Goal: Contribute content: Add original content to the website for others to see

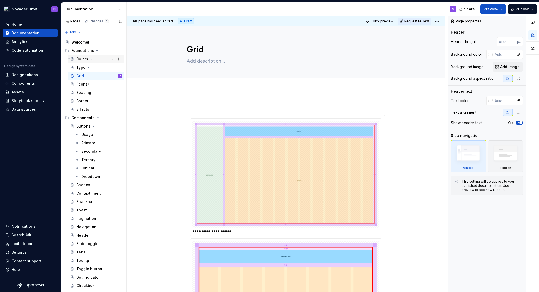
click at [89, 59] on icon "Page tree" at bounding box center [91, 59] width 4 height 4
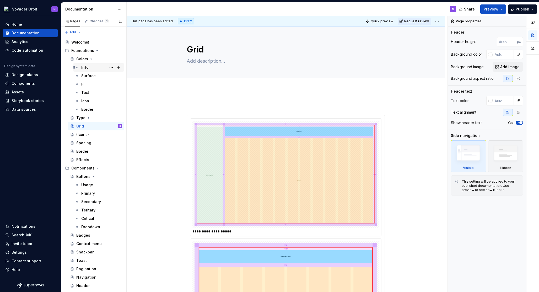
click at [89, 65] on div "Info" at bounding box center [101, 67] width 41 height 7
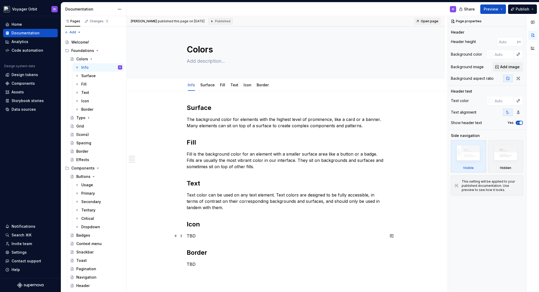
click at [208, 237] on p "TBD" at bounding box center [286, 236] width 198 height 6
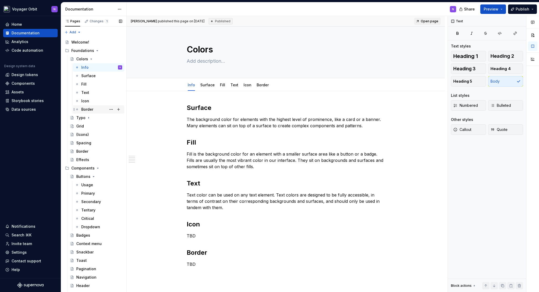
click at [92, 108] on div "Border" at bounding box center [87, 109] width 12 height 5
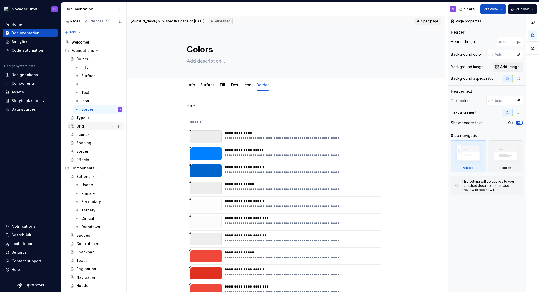
click at [82, 123] on div "Grid" at bounding box center [99, 125] width 46 height 7
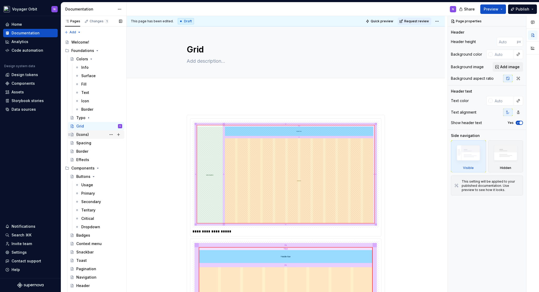
scroll to position [11, 0]
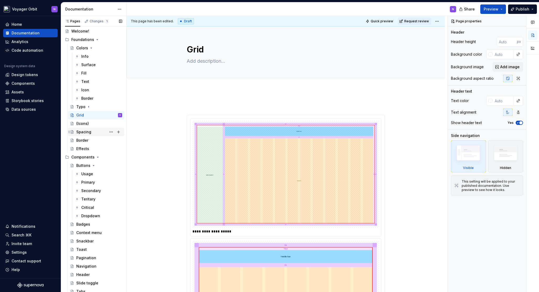
click at [81, 132] on div "Spacing" at bounding box center [83, 131] width 15 height 5
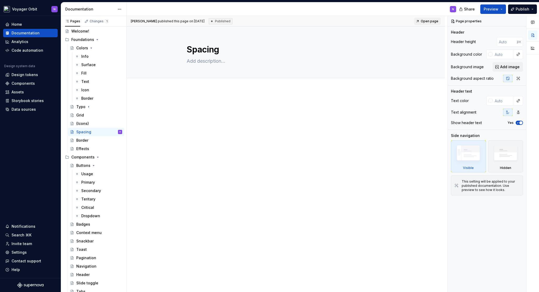
type textarea "*"
click at [202, 95] on div at bounding box center [286, 153] width 318 height 126
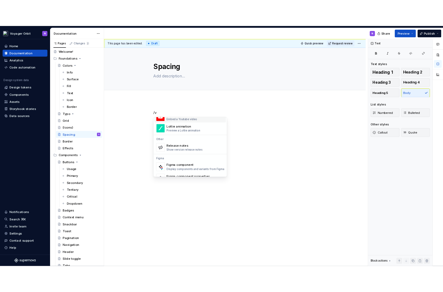
scroll to position [151, 0]
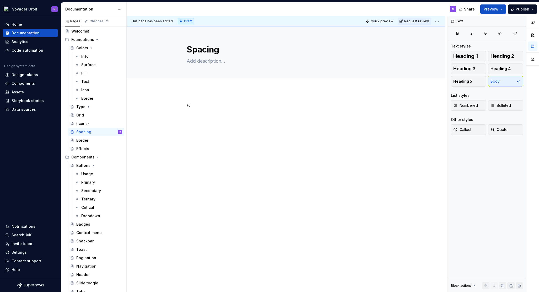
click at [202, 104] on p "/v" at bounding box center [286, 105] width 198 height 6
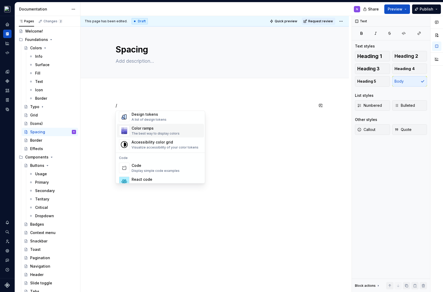
scroll to position [379, 0]
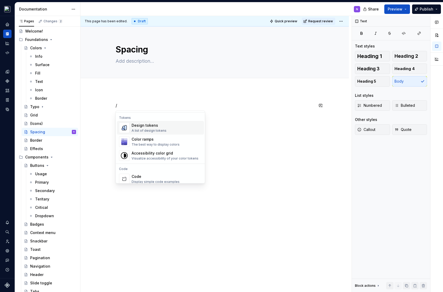
click at [142, 133] on span "Design tokens A list of design tokens" at bounding box center [160, 128] width 87 height 14
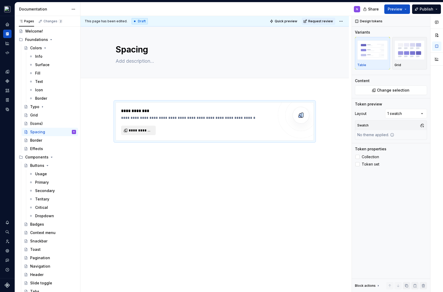
click at [142, 133] on button "**********" at bounding box center [138, 130] width 35 height 9
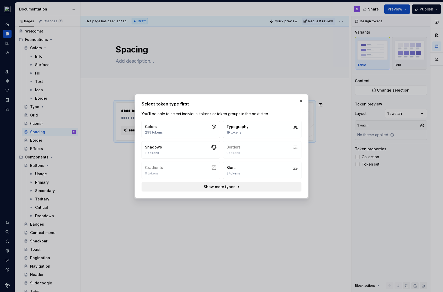
click at [226, 188] on span "Show more types" at bounding box center [220, 186] width 32 height 5
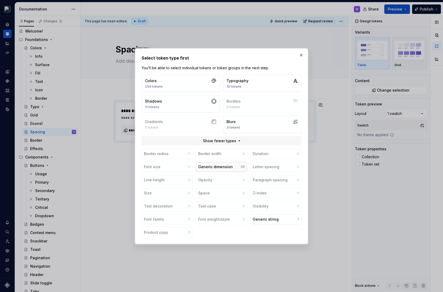
click at [221, 167] on div "Generic dimension" at bounding box center [215, 166] width 35 height 5
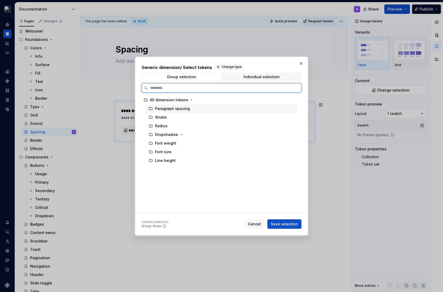
click at [166, 111] on div "Paragraph spacing" at bounding box center [172, 108] width 35 height 5
click at [170, 109] on div "Paragraph spacing" at bounding box center [172, 108] width 35 height 5
click at [166, 130] on div "Radius" at bounding box center [222, 126] width 151 height 9
click at [166, 108] on div "Paragraph spacing" at bounding box center [172, 108] width 35 height 5
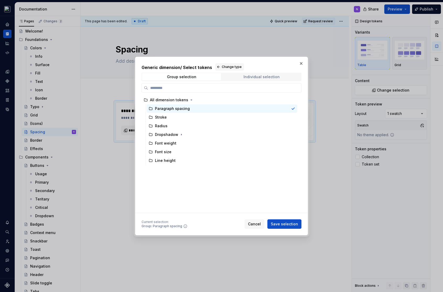
click at [239, 78] on span "Individual selection" at bounding box center [261, 76] width 79 height 7
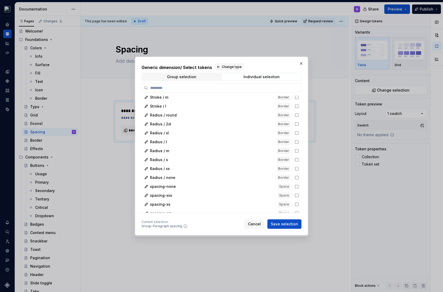
scroll to position [232, 0]
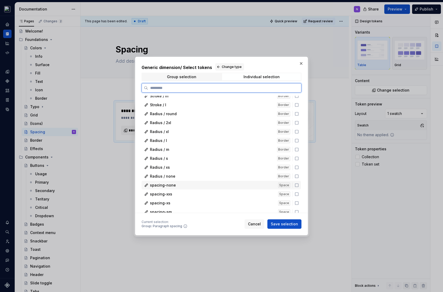
click at [296, 185] on icon at bounding box center [297, 185] width 4 height 4
click at [296, 191] on div "spacing-xxs Space" at bounding box center [221, 194] width 159 height 9
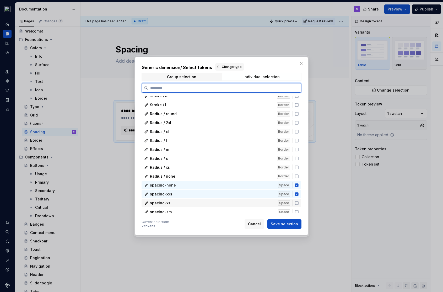
click at [296, 199] on div "spacing-xs Space" at bounding box center [221, 203] width 159 height 9
click at [297, 208] on div "spacing-sm Space" at bounding box center [221, 211] width 159 height 9
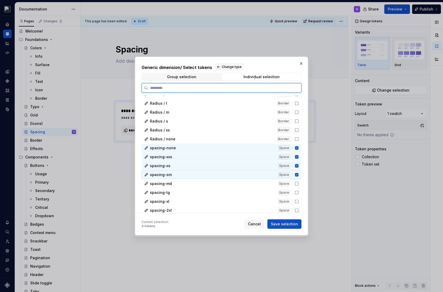
scroll to position [270, 0]
click at [295, 184] on icon at bounding box center [297, 183] width 4 height 4
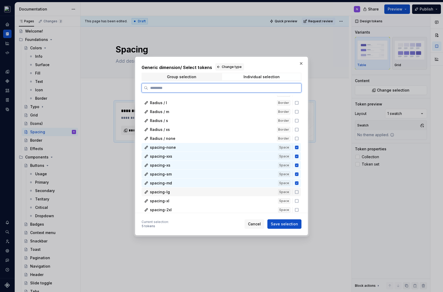
click at [295, 193] on icon at bounding box center [297, 192] width 4 height 4
click at [295, 203] on div "spacing-xl Space" at bounding box center [221, 200] width 159 height 9
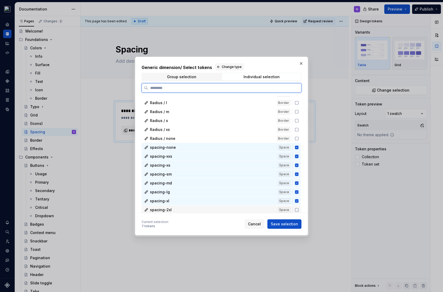
click at [296, 208] on icon at bounding box center [297, 210] width 4 height 4
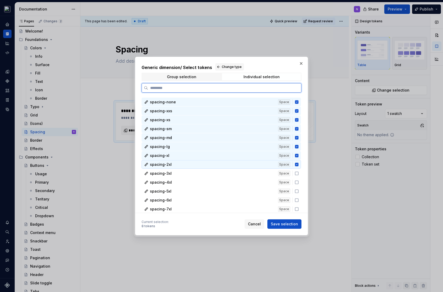
scroll to position [316, 0]
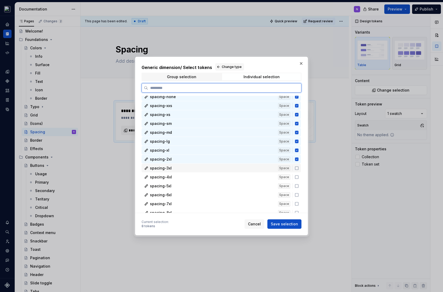
click at [296, 170] on icon at bounding box center [297, 168] width 4 height 4
click at [296, 175] on icon at bounding box center [297, 177] width 4 height 4
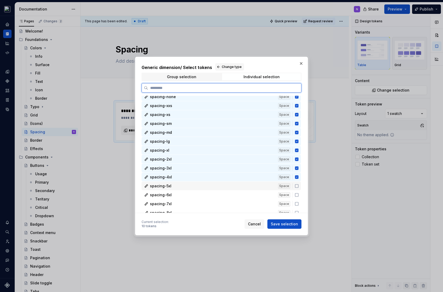
click at [296, 185] on icon at bounding box center [297, 186] width 4 height 4
click at [297, 191] on div "spacing-6xl Space" at bounding box center [221, 194] width 159 height 9
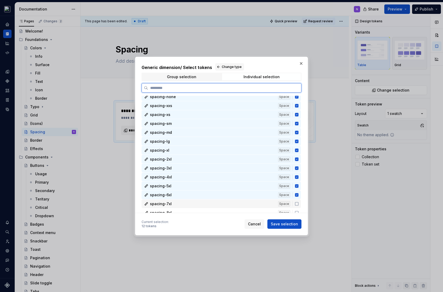
click at [297, 202] on icon at bounding box center [297, 204] width 4 height 4
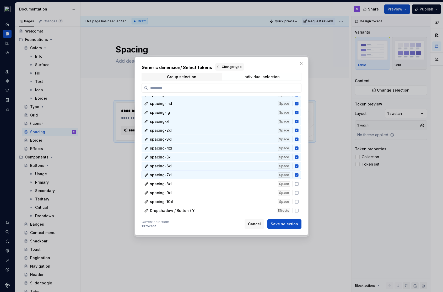
scroll to position [345, 0]
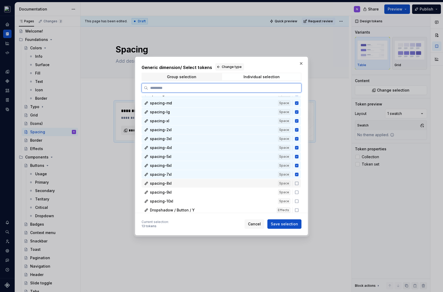
click at [297, 184] on icon at bounding box center [297, 183] width 4 height 4
click at [297, 190] on div "spacing-9xl Space" at bounding box center [221, 192] width 159 height 9
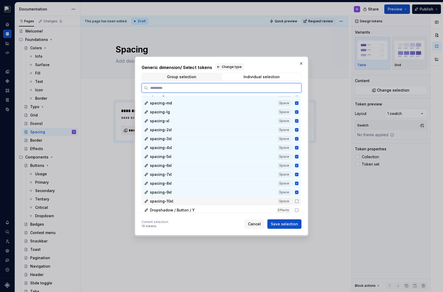
click at [297, 202] on icon at bounding box center [297, 201] width 4 height 4
click at [297, 206] on div "Dropshadow / Button / Y Effects" at bounding box center [221, 210] width 159 height 9
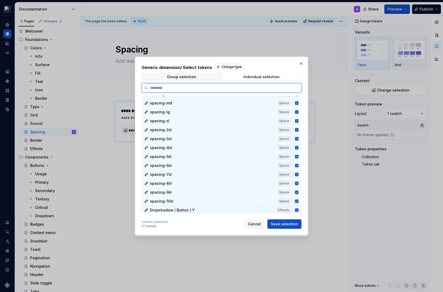
click at [297, 206] on div "Dropshadow / Button / Y Effects" at bounding box center [221, 210] width 159 height 9
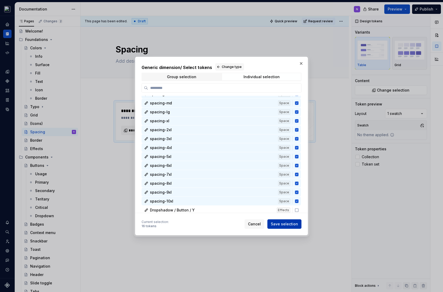
click at [282, 222] on span "Save selection" at bounding box center [284, 223] width 27 height 5
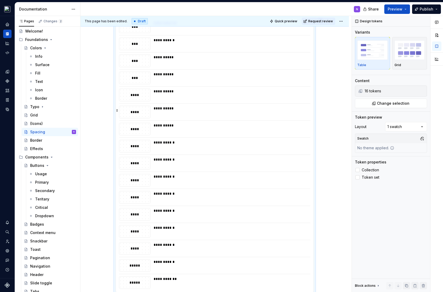
scroll to position [0, 0]
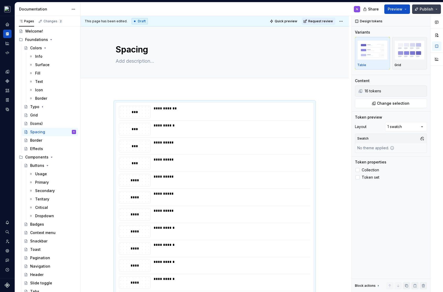
click at [421, 11] on span "Publish" at bounding box center [427, 9] width 14 height 5
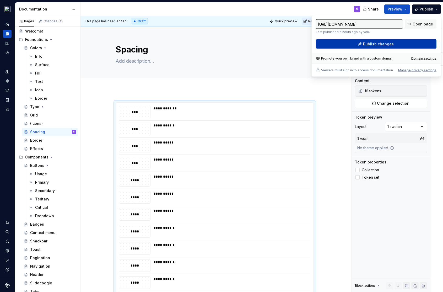
click at [381, 45] on span "Publish changes" at bounding box center [378, 43] width 31 height 5
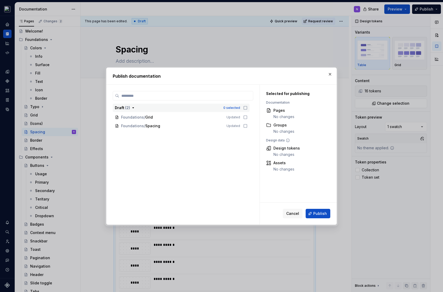
click at [245, 109] on icon "button" at bounding box center [245, 108] width 4 height 4
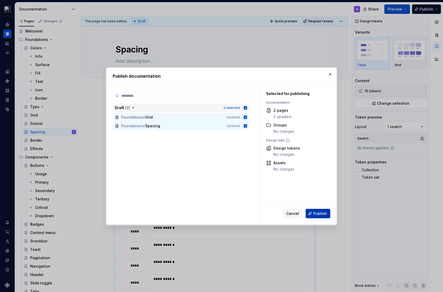
click at [315, 210] on button "Publish" at bounding box center [318, 213] width 25 height 9
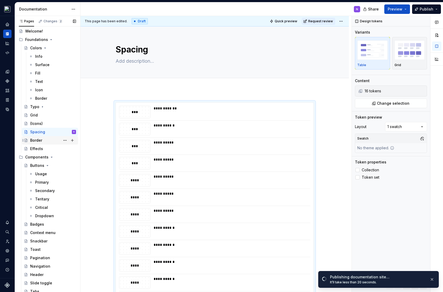
click at [36, 143] on div "Border" at bounding box center [36, 140] width 12 height 5
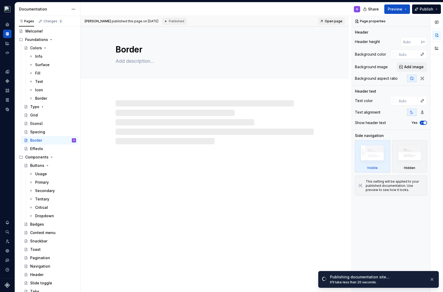
type textarea "*"
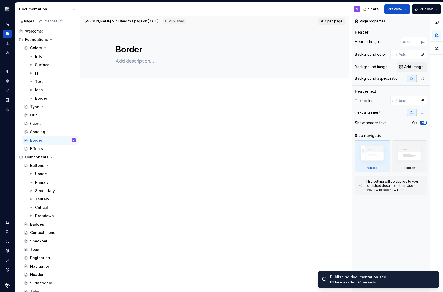
click at [139, 109] on div at bounding box center [215, 112] width 198 height 20
click at [138, 106] on p at bounding box center [215, 105] width 198 height 6
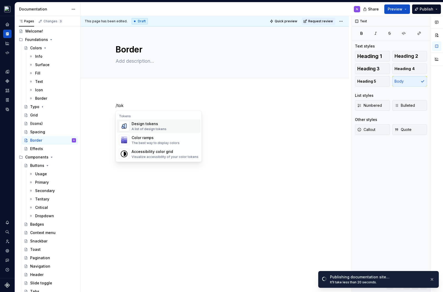
click at [143, 122] on div "Design tokens" at bounding box center [149, 123] width 35 height 5
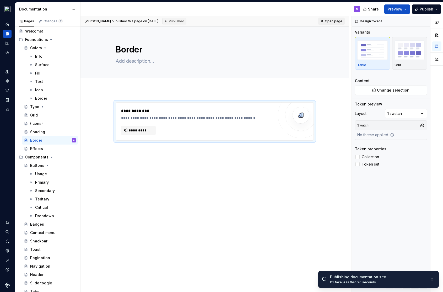
type textarea "*"
click at [140, 129] on span "**********" at bounding box center [141, 130] width 24 height 5
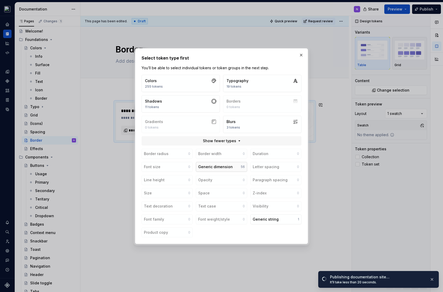
click at [222, 167] on div "Generic dimension" at bounding box center [215, 166] width 35 height 5
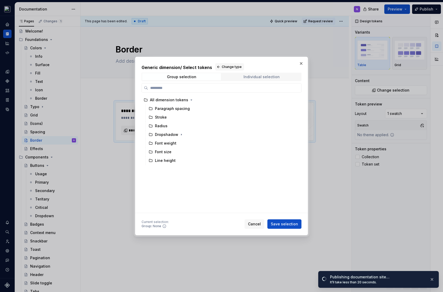
click at [234, 77] on span "Individual selection" at bounding box center [261, 76] width 79 height 7
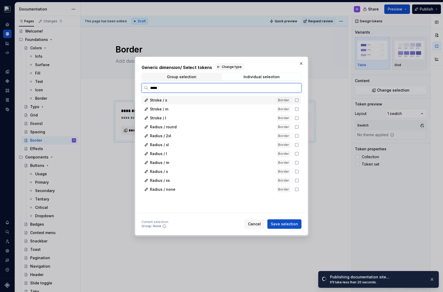
type input "******"
click at [296, 101] on icon at bounding box center [296, 100] width 3 height 3
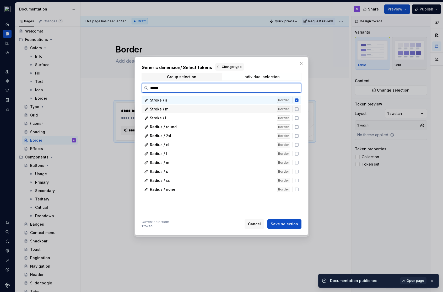
click at [296, 108] on icon at bounding box center [296, 109] width 3 height 3
click at [296, 115] on div "Stroke / l Border" at bounding box center [221, 118] width 159 height 9
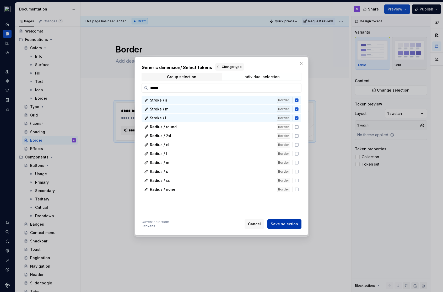
click at [284, 223] on span "Save selection" at bounding box center [284, 223] width 27 height 5
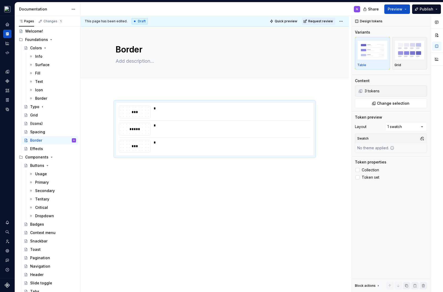
click at [131, 95] on div "*** * ***** * *** *" at bounding box center [215, 170] width 269 height 160
click at [126, 176] on div "*** * ***** * *** *" at bounding box center [215, 170] width 269 height 160
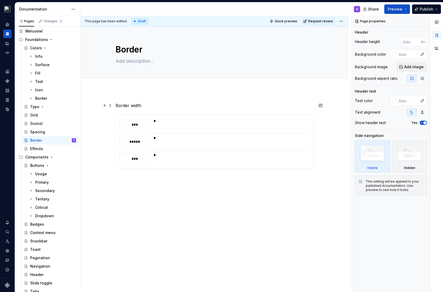
click at [132, 107] on p "Border width" at bounding box center [215, 105] width 198 height 6
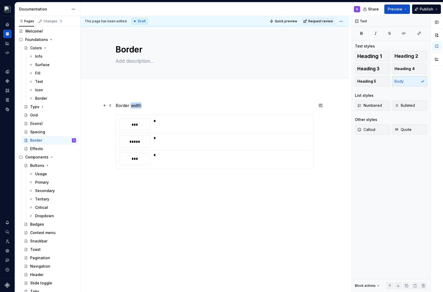
click at [132, 107] on p "Border width" at bounding box center [215, 105] width 198 height 6
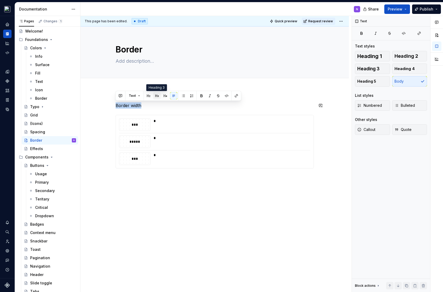
click at [159, 96] on button "button" at bounding box center [156, 95] width 7 height 7
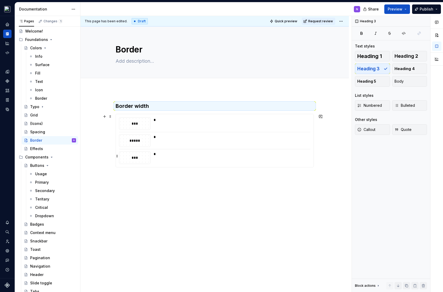
click at [158, 156] on div "*" at bounding box center [231, 153] width 154 height 5
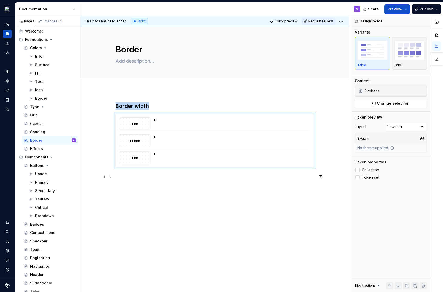
click at [157, 181] on div "Border width *** * ***** * *** *" at bounding box center [215, 144] width 198 height 84
click at [152, 178] on p at bounding box center [215, 177] width 198 height 6
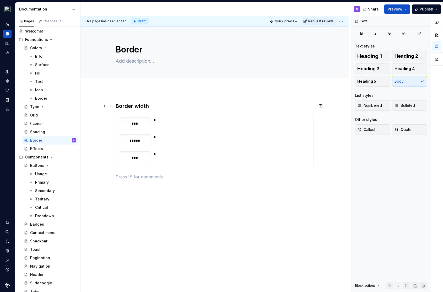
click at [157, 106] on h3 "Border width" at bounding box center [215, 105] width 198 height 7
click at [120, 106] on h3 "Border width" at bounding box center [215, 105] width 198 height 7
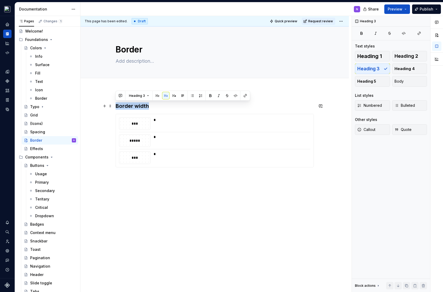
click at [120, 106] on h3 "Border width" at bounding box center [215, 105] width 198 height 7
copy h3 "Border width"
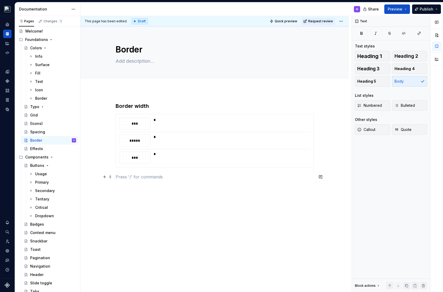
click at [131, 177] on p at bounding box center [215, 177] width 198 height 6
click at [132, 177] on p "Border width" at bounding box center [215, 177] width 198 height 6
click at [149, 177] on p "Border radius" at bounding box center [215, 177] width 198 height 6
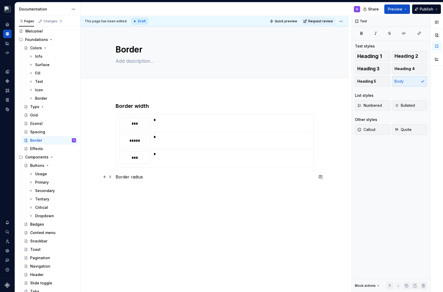
click at [149, 177] on p "Border radius" at bounding box center [215, 177] width 198 height 6
click at [158, 166] on button "button" at bounding box center [156, 166] width 7 height 7
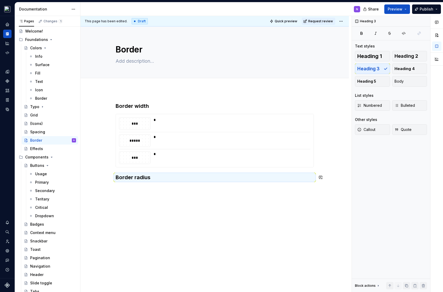
click at [154, 188] on div "Border width *** * ***** * *** * Border radius" at bounding box center [215, 182] width 269 height 185
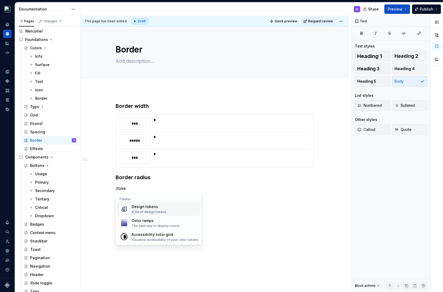
click at [172, 210] on div "Design tokens A list of design tokens" at bounding box center [165, 209] width 67 height 10
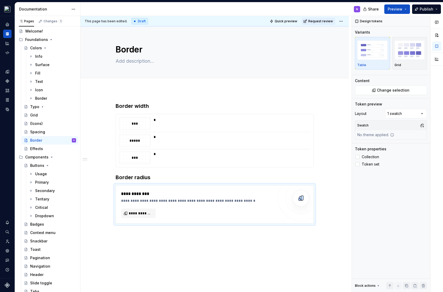
type textarea "*"
click at [145, 218] on div "**********" at bounding box center [215, 204] width 198 height 38
click at [143, 216] on button "**********" at bounding box center [138, 213] width 35 height 9
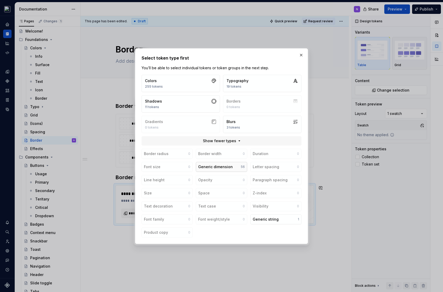
click at [212, 169] on div "Generic dimension" at bounding box center [215, 166] width 35 height 5
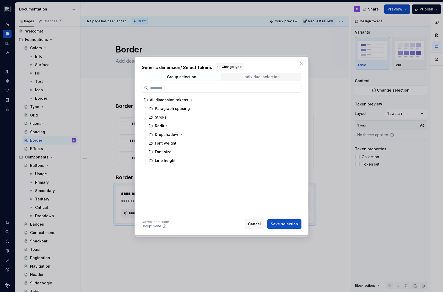
click at [230, 77] on span "Individual selection" at bounding box center [261, 76] width 79 height 7
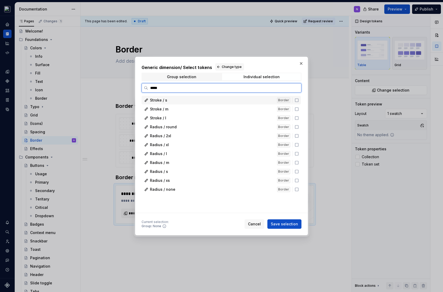
type input "******"
click at [298, 126] on icon at bounding box center [297, 127] width 4 height 4
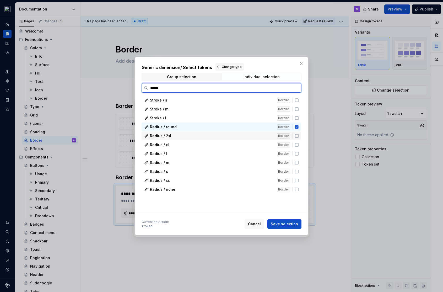
click at [298, 135] on icon at bounding box center [297, 136] width 4 height 4
click at [297, 146] on icon at bounding box center [296, 144] width 3 height 3
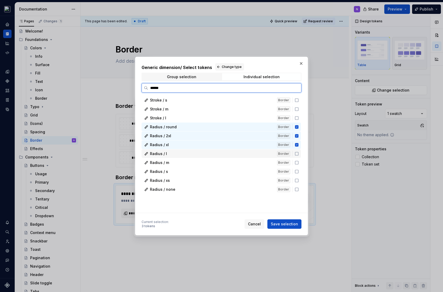
click at [297, 154] on icon at bounding box center [297, 154] width 4 height 4
click at [297, 158] on div "Radius / m Border" at bounding box center [221, 162] width 159 height 9
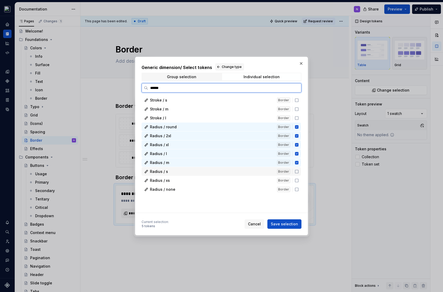
click at [297, 175] on div "Radius / s Border" at bounding box center [221, 171] width 159 height 9
click at [297, 181] on icon at bounding box center [297, 180] width 4 height 4
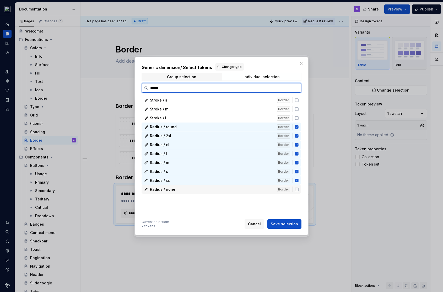
click at [296, 188] on icon at bounding box center [296, 189] width 3 height 3
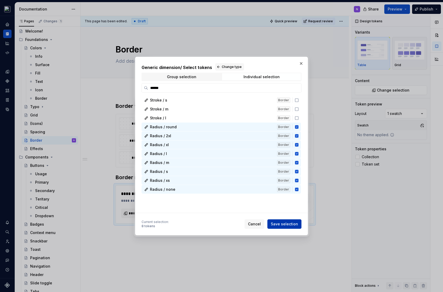
click at [291, 226] on span "Save selection" at bounding box center [284, 223] width 27 height 5
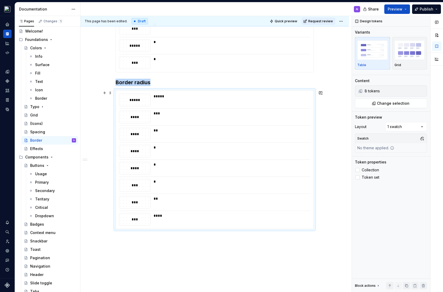
scroll to position [98, 0]
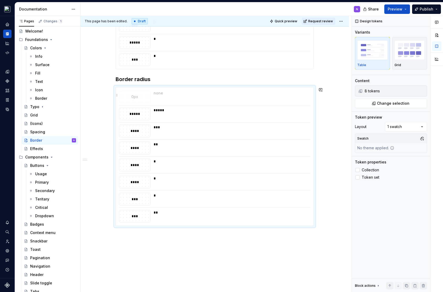
drag, startPoint x: 121, startPoint y: 213, endPoint x: 122, endPoint y: 93, distance: 120.4
click at [122, 93] on body "Voyager Orbit N Design system data Documentation N Share Preview Publish Pages …" at bounding box center [221, 146] width 443 height 292
drag, startPoint x: 119, startPoint y: 215, endPoint x: 116, endPoint y: 112, distance: 102.6
click at [116, 112] on body "Voyager Orbit N Design system data Documentation N Share Preview Publish Pages …" at bounding box center [221, 146] width 443 height 292
drag, startPoint x: 120, startPoint y: 215, endPoint x: 117, endPoint y: 129, distance: 85.8
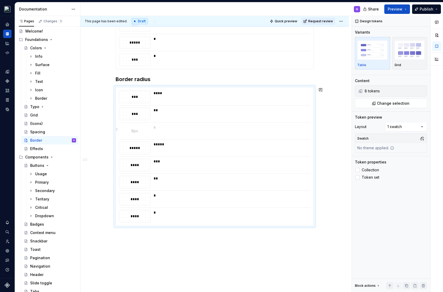
click at [117, 129] on body "Voyager Orbit N Design system data Documentation N Share Preview Publish Pages …" at bounding box center [221, 146] width 443 height 292
drag, startPoint x: 118, startPoint y: 215, endPoint x: 126, endPoint y: 149, distance: 66.0
drag, startPoint x: 119, startPoint y: 214, endPoint x: 121, endPoint y: 163, distance: 50.4
click at [121, 163] on body "Voyager Orbit N Design system data Documentation N Share Preview Publish Pages …" at bounding box center [221, 146] width 443 height 292
drag, startPoint x: 119, startPoint y: 216, endPoint x: 122, endPoint y: 184, distance: 31.9
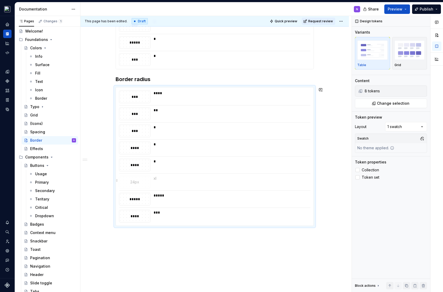
click at [122, 184] on body "Voyager Orbit N Design system data Documentation N Share Preview Publish Pages …" at bounding box center [221, 146] width 443 height 292
drag, startPoint x: 119, startPoint y: 216, endPoint x: 121, endPoint y: 195, distance: 20.4
click at [118, 264] on div "Border width *** * ***** * *** * Border radius *** **** *** ** *** * **** * ***…" at bounding box center [215, 156] width 269 height 328
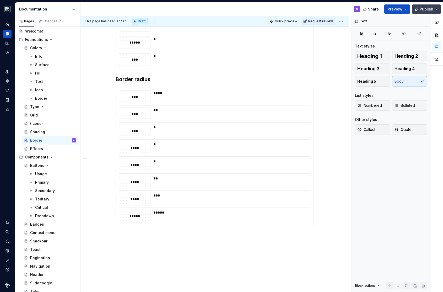
click at [422, 9] on span "Publish" at bounding box center [427, 9] width 14 height 5
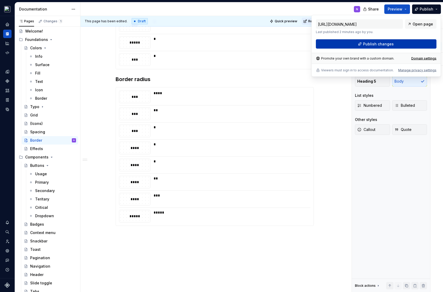
click at [377, 42] on span "Publish changes" at bounding box center [378, 43] width 31 height 5
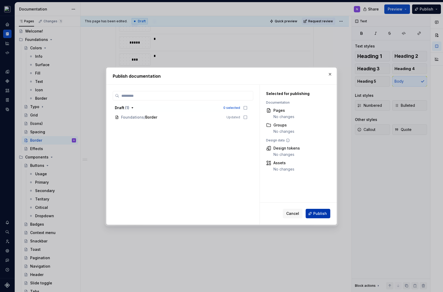
click at [318, 216] on span "Publish" at bounding box center [320, 213] width 14 height 5
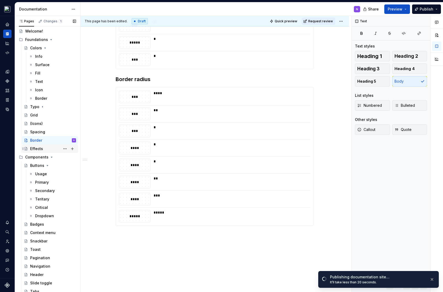
click at [36, 151] on div "Effects" at bounding box center [36, 148] width 13 height 5
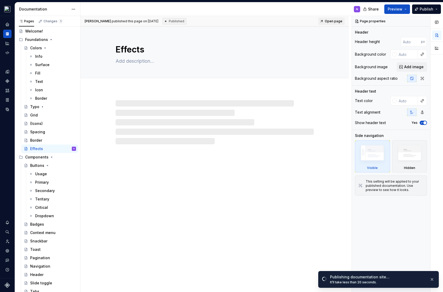
click at [183, 185] on div "Effects" at bounding box center [215, 159] width 269 height 266
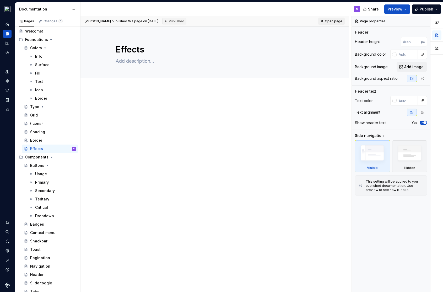
click at [146, 114] on div at bounding box center [215, 112] width 198 height 20
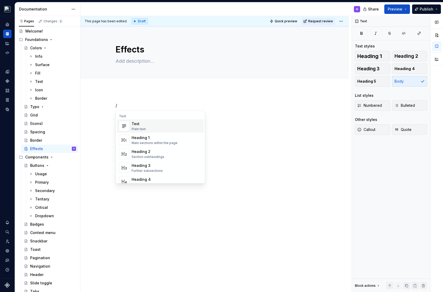
type textarea "*"
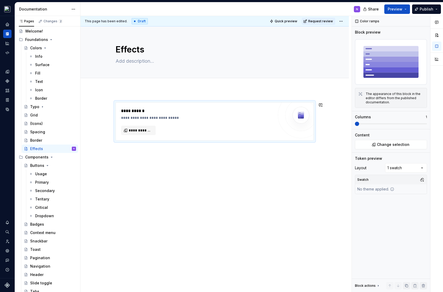
click at [148, 171] on div "**********" at bounding box center [215, 162] width 269 height 145
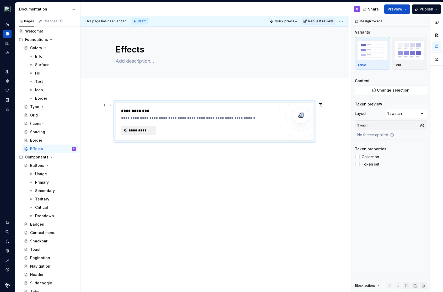
click at [135, 129] on span "**********" at bounding box center [141, 130] width 24 height 5
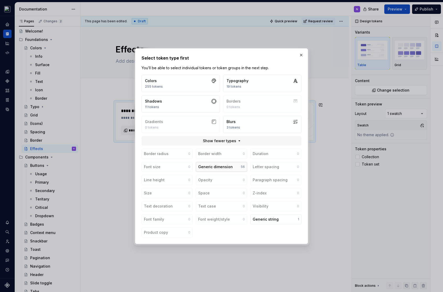
click at [216, 167] on div "Generic dimension" at bounding box center [215, 166] width 35 height 5
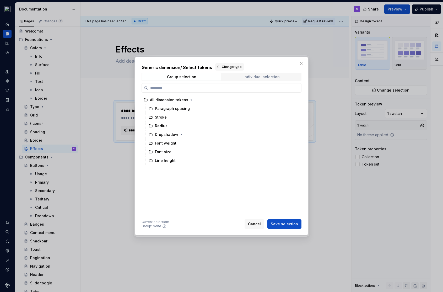
click at [261, 78] on div "Individual selection" at bounding box center [262, 77] width 36 height 4
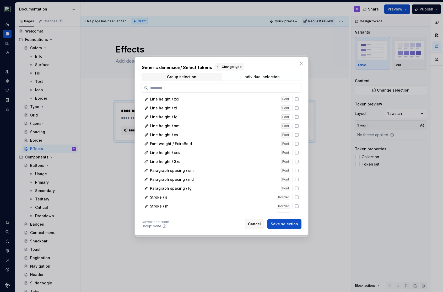
scroll to position [371, 0]
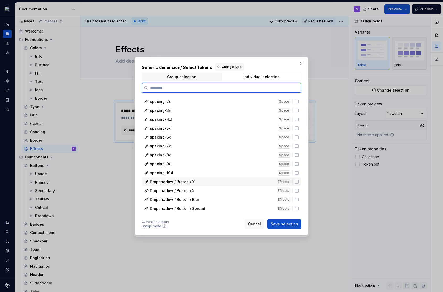
click at [297, 181] on icon at bounding box center [297, 182] width 4 height 4
click at [297, 192] on icon at bounding box center [297, 191] width 4 height 4
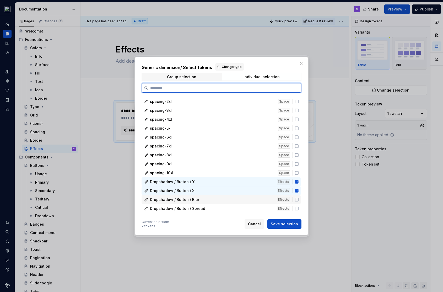
click at [297, 197] on div "Dropshadow / Button / Blur Effects" at bounding box center [221, 199] width 159 height 9
click at [297, 204] on div "Dropshadow / Button / Spread Effects" at bounding box center [221, 208] width 159 height 9
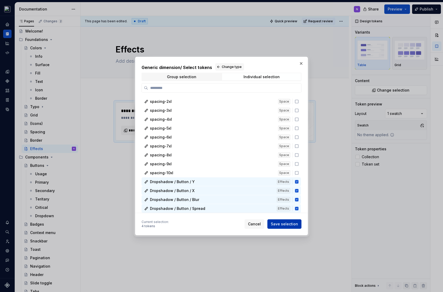
click at [281, 223] on span "Save selection" at bounding box center [284, 223] width 27 height 5
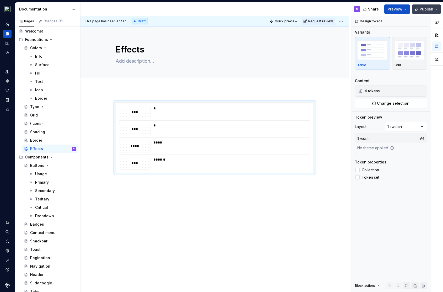
click at [417, 8] on button "Publish" at bounding box center [426, 8] width 29 height 9
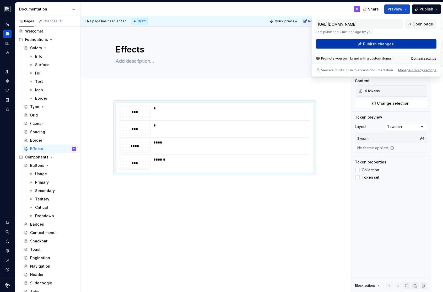
click at [379, 44] on span "Publish changes" at bounding box center [378, 43] width 31 height 5
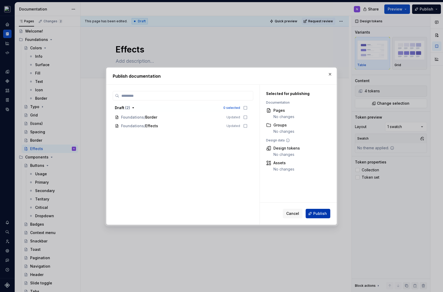
click at [314, 209] on button "Publish" at bounding box center [318, 213] width 25 height 9
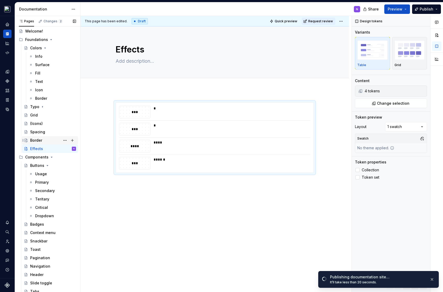
click at [34, 143] on div "Border" at bounding box center [36, 140] width 12 height 5
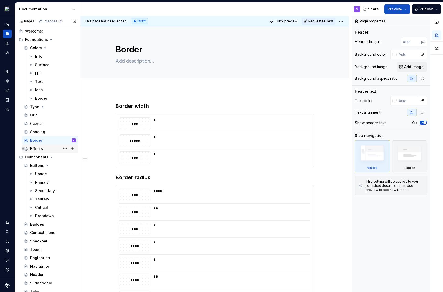
click at [41, 151] on div "Effects" at bounding box center [36, 148] width 13 height 5
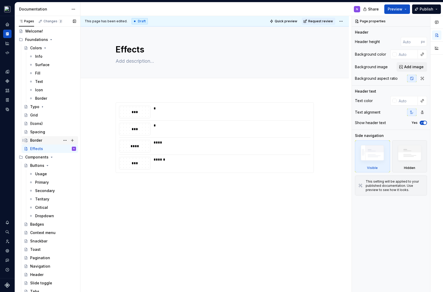
click at [30, 143] on div "Border" at bounding box center [36, 140] width 12 height 5
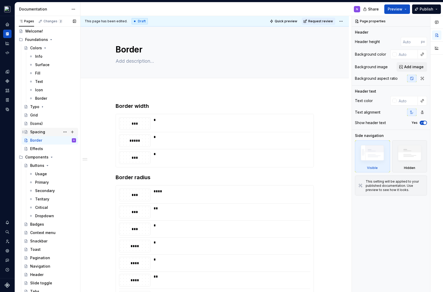
click at [39, 136] on div "Spacing" at bounding box center [50, 132] width 56 height 8
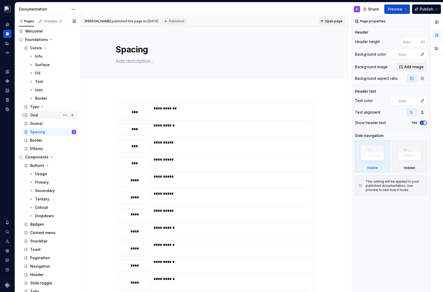
click at [38, 119] on div "Grid" at bounding box center [53, 114] width 46 height 7
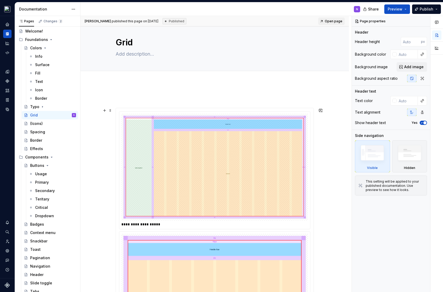
scroll to position [6, 0]
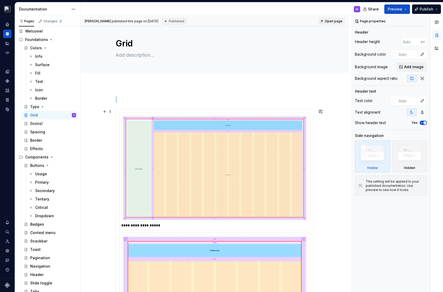
click at [143, 169] on img at bounding box center [215, 168] width 183 height 103
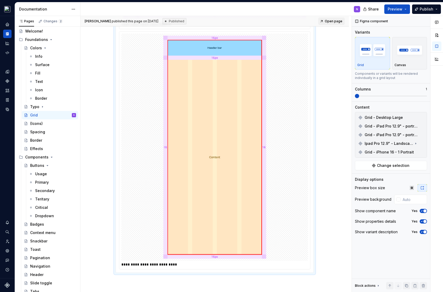
scroll to position [957, 0]
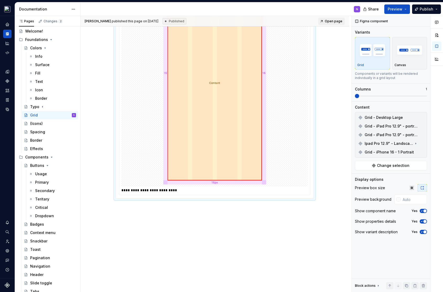
click at [232, 188] on div "**********" at bounding box center [214, 190] width 187 height 5
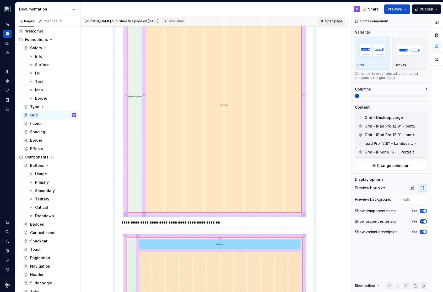
scroll to position [506, 0]
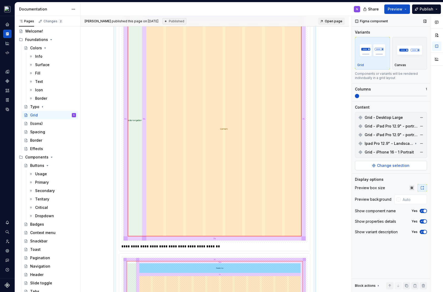
click at [384, 167] on span "Change selection" at bounding box center [393, 165] width 33 height 5
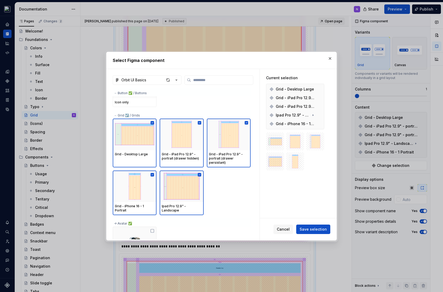
scroll to position [137, 0]
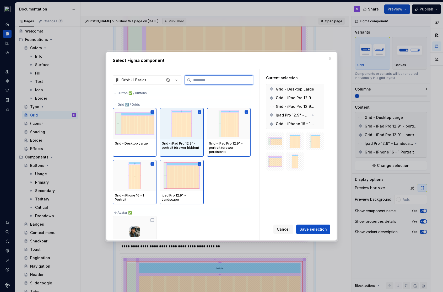
click at [198, 110] on icon at bounding box center [199, 111] width 3 height 3
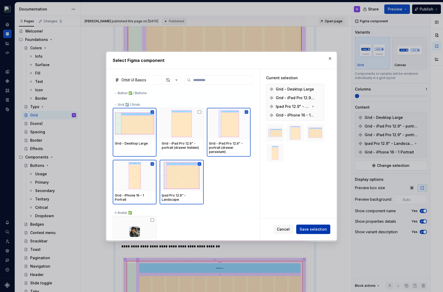
click at [319, 228] on span "Save selection" at bounding box center [313, 229] width 27 height 5
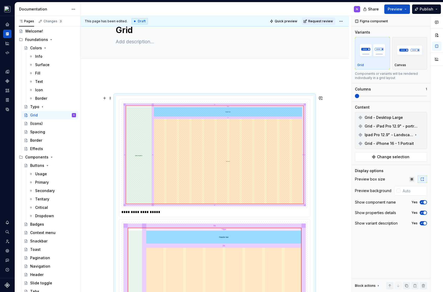
scroll to position [20, 0]
click at [425, 11] on span "Publish" at bounding box center [427, 9] width 14 height 5
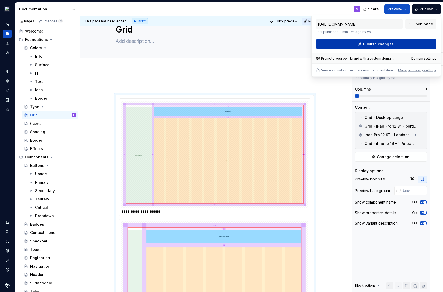
click at [392, 42] on span "Publish changes" at bounding box center [378, 43] width 31 height 5
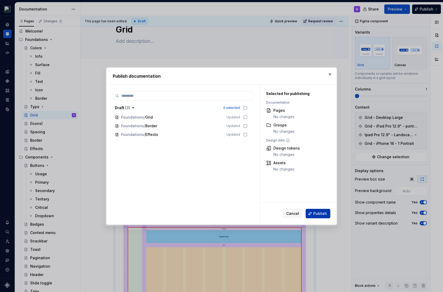
click at [313, 212] on button "Publish" at bounding box center [318, 213] width 25 height 9
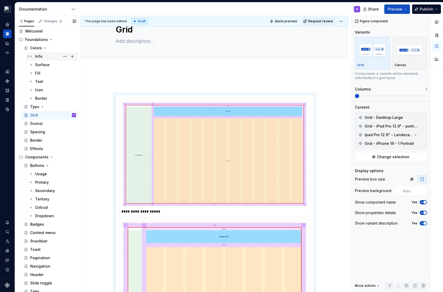
click at [43, 60] on div "Info" at bounding box center [55, 56] width 41 height 7
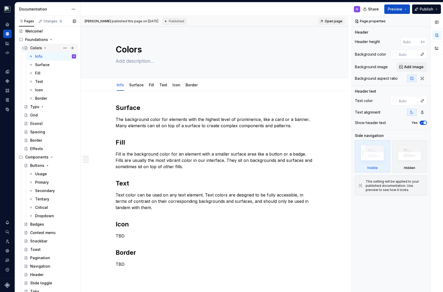
click at [45, 50] on icon "Page tree" at bounding box center [45, 48] width 4 height 4
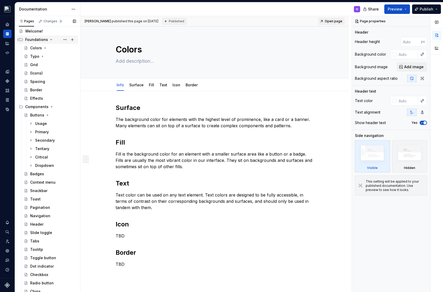
click at [49, 42] on icon "Page tree" at bounding box center [51, 40] width 4 height 4
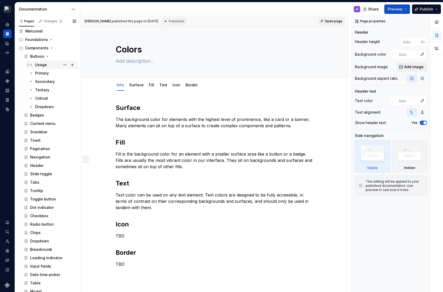
click at [43, 67] on div "Usage" at bounding box center [41, 64] width 12 height 5
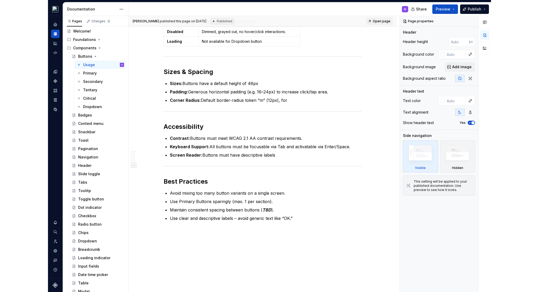
scroll to position [661, 0]
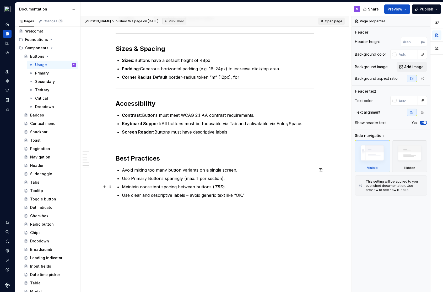
click at [218, 186] on em "TBD" at bounding box center [219, 186] width 9 height 5
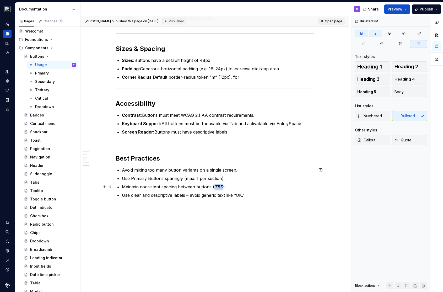
click at [218, 186] on em "TBD" at bounding box center [219, 186] width 9 height 5
click at [442, 167] on div at bounding box center [437, 154] width 13 height 276
click at [150, 184] on p "Maintain consistent spacing between buttons ( TBD )." at bounding box center [218, 187] width 192 height 6
type textarea "*"
click at [150, 184] on p "Maintain consistent spacing between buttons ( TBD )." at bounding box center [218, 187] width 192 height 6
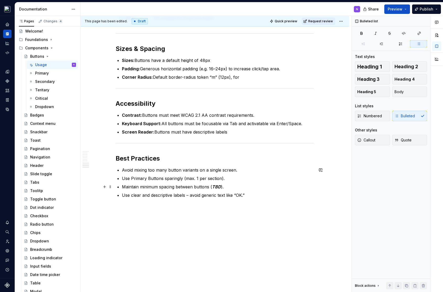
click at [213, 186] on em "TBD" at bounding box center [216, 186] width 9 height 5
click at [210, 186] on p "Maintain minimum spacing between buttons spacing-2xl (24px)." at bounding box center [218, 187] width 192 height 6
click at [237, 186] on p "Maintain minimum spacing between buttons “spacing-2xl (24px)." at bounding box center [218, 187] width 192 height 6
click at [261, 195] on p "Use clear and descriptive labels – avoid generic text like “OK.”" at bounding box center [218, 195] width 192 height 6
click at [424, 5] on button "Publish" at bounding box center [426, 8] width 29 height 9
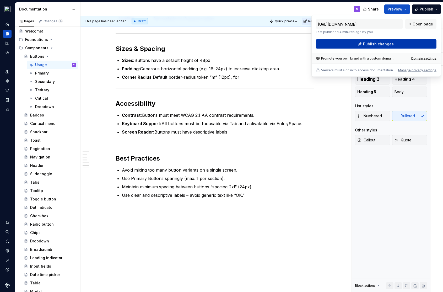
click at [396, 42] on button "Publish changes" at bounding box center [376, 43] width 121 height 9
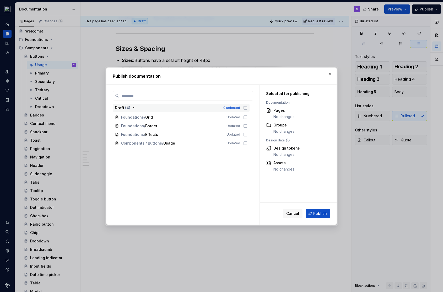
click at [238, 110] on div "0 selected" at bounding box center [235, 107] width 24 height 5
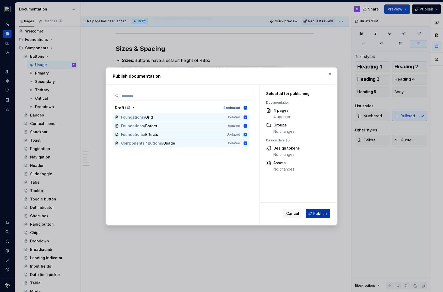
click at [314, 214] on button "Publish" at bounding box center [318, 213] width 25 height 9
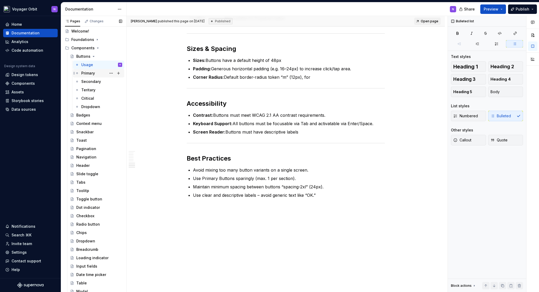
click at [94, 76] on div "Primary" at bounding box center [88, 73] width 14 height 5
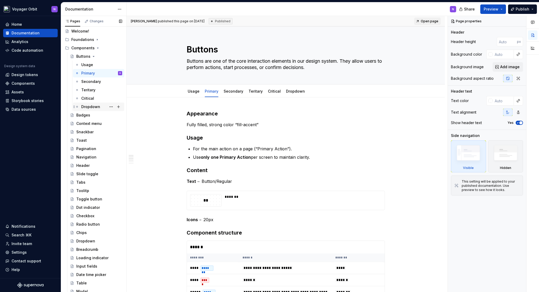
click at [92, 109] on div "Dropdown" at bounding box center [90, 106] width 19 height 5
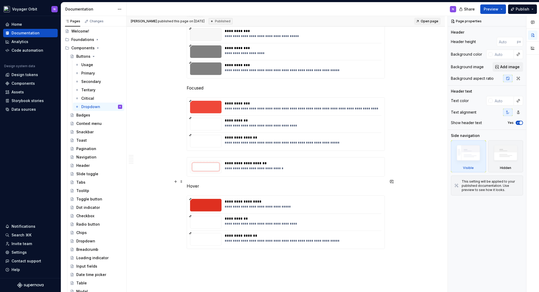
scroll to position [987, 0]
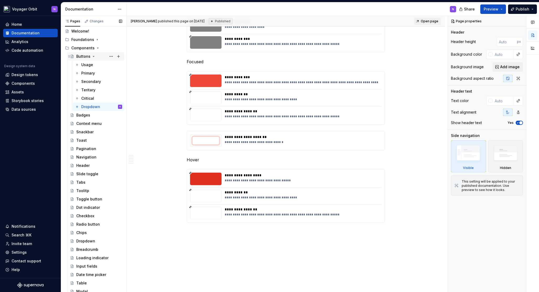
click at [92, 58] on icon "Page tree" at bounding box center [94, 56] width 4 height 4
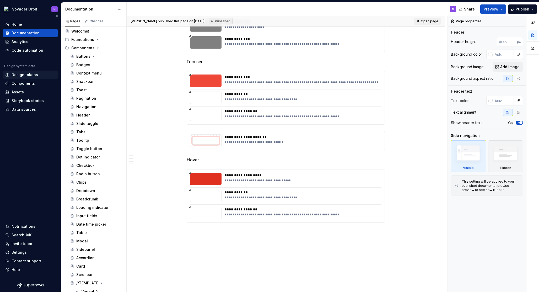
click at [24, 77] on div "Design tokens" at bounding box center [25, 74] width 26 height 5
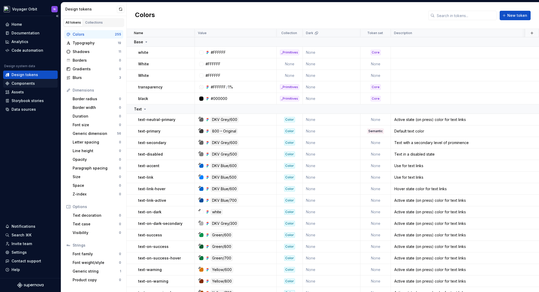
click at [23, 84] on div "Components" at bounding box center [23, 83] width 23 height 5
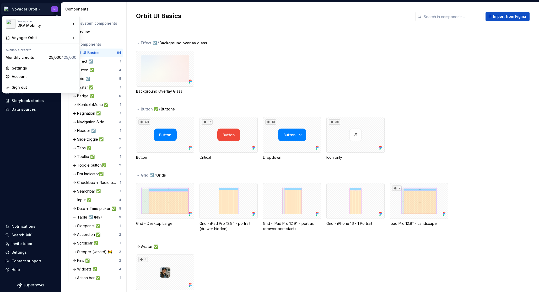
click at [30, 11] on html "Voyager Orbit N Home Documentation Analytics Code automation Design system data…" at bounding box center [269, 146] width 539 height 292
click at [28, 175] on html "Voyager Orbit N Home Documentation Analytics Code automation Design system data…" at bounding box center [269, 146] width 539 height 292
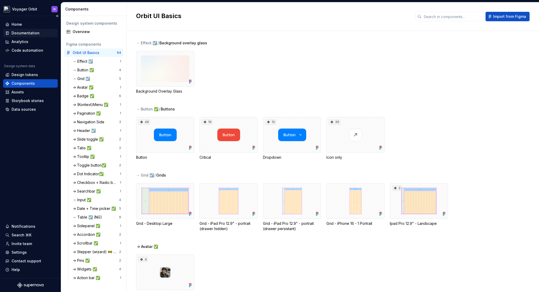
click at [25, 34] on div "Documentation" at bounding box center [26, 32] width 28 height 5
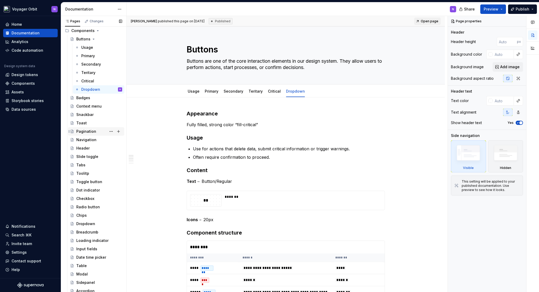
scroll to position [64, 0]
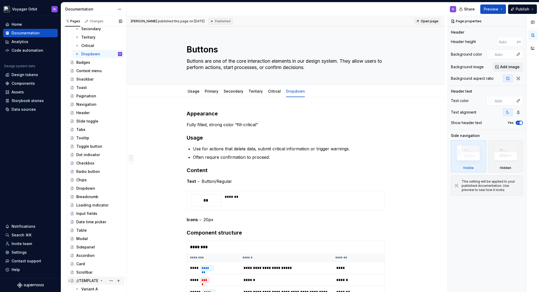
click at [94, 282] on div "//TEMPLATE" at bounding box center [87, 280] width 22 height 5
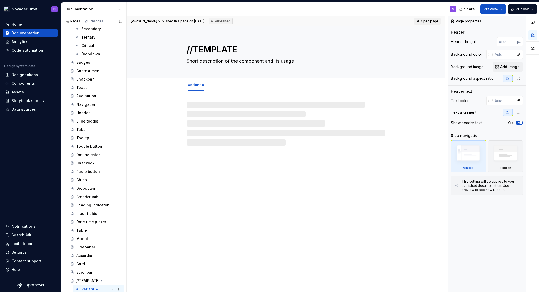
click at [94, 290] on div "Variant A" at bounding box center [89, 288] width 17 height 5
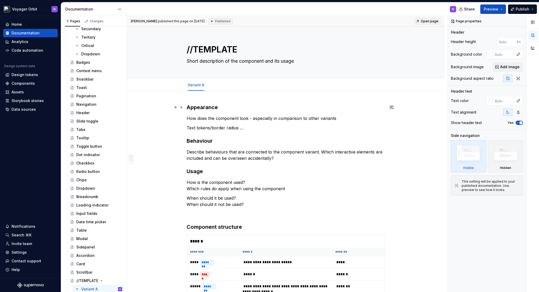
click at [195, 106] on strong "Appearance" at bounding box center [202, 107] width 31 height 6
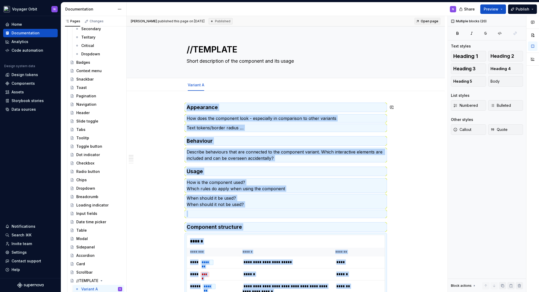
copy div "**********"
click at [86, 216] on div "Input fields" at bounding box center [86, 213] width 21 height 5
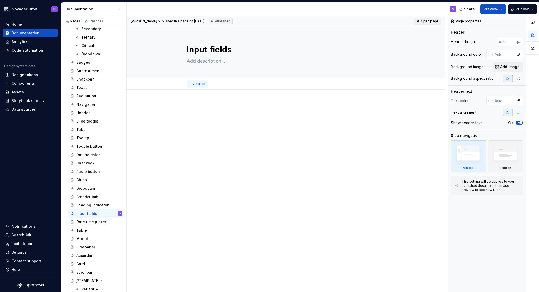
type textarea "*"
click at [199, 83] on span "Add tab" at bounding box center [199, 84] width 12 height 4
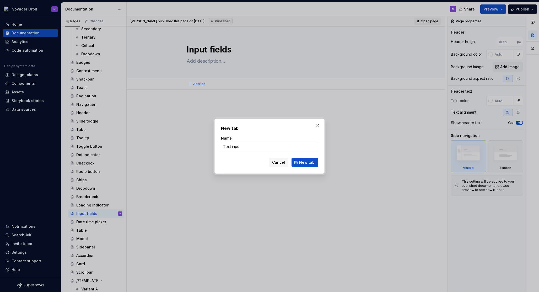
type input "Text input"
click button "New tab" at bounding box center [305, 162] width 26 height 9
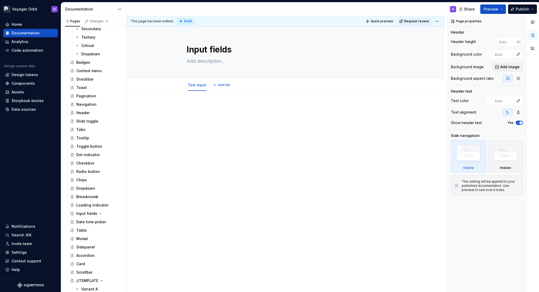
click at [226, 113] on div at bounding box center [286, 114] width 198 height 20
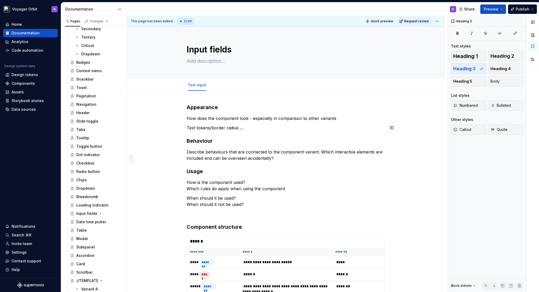
click at [256, 128] on p "Text tokens/border radius …" at bounding box center [286, 128] width 198 height 6
click at [345, 116] on p "How does the component look - especially in comparison to other variants" at bounding box center [286, 118] width 198 height 6
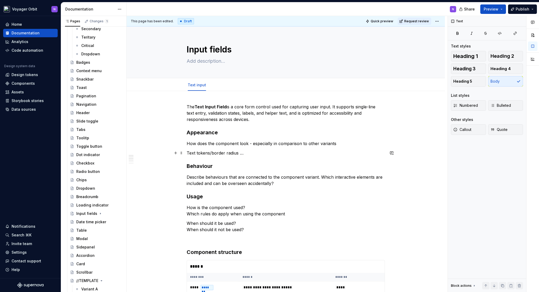
drag, startPoint x: 250, startPoint y: 155, endPoint x: 248, endPoint y: 154, distance: 3.1
click at [248, 154] on p "Text tokens/border radius …" at bounding box center [286, 153] width 198 height 6
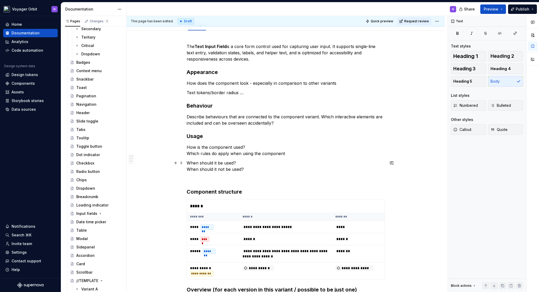
scroll to position [33, 0]
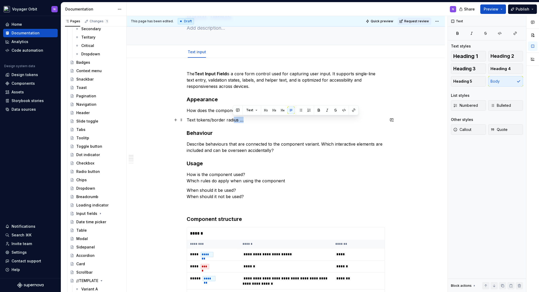
drag, startPoint x: 245, startPoint y: 121, endPoint x: 233, endPoint y: 118, distance: 13.0
click at [233, 118] on p "Text tokens/border radius …" at bounding box center [286, 120] width 198 height 6
click at [250, 119] on p "Text tokens/border radius …" at bounding box center [286, 120] width 198 height 6
click at [187, 111] on p "How does the component look - especially in comparison to other variants" at bounding box center [286, 110] width 198 height 6
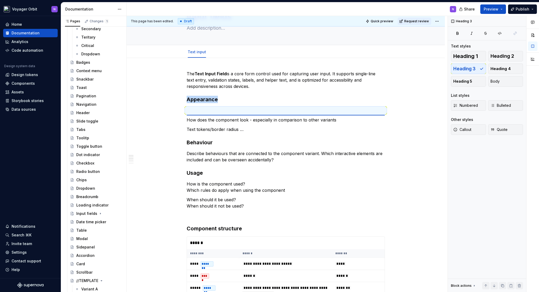
drag, startPoint x: 181, startPoint y: 112, endPoint x: 187, endPoint y: 114, distance: 5.6
click at [193, 109] on p at bounding box center [286, 110] width 198 height 6
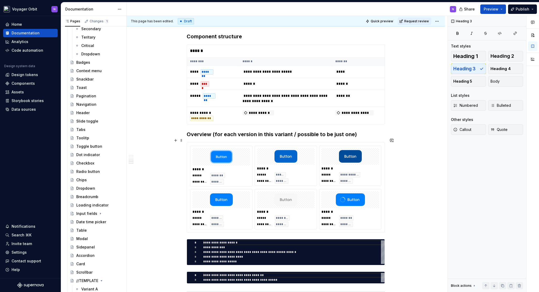
scroll to position [234, 0]
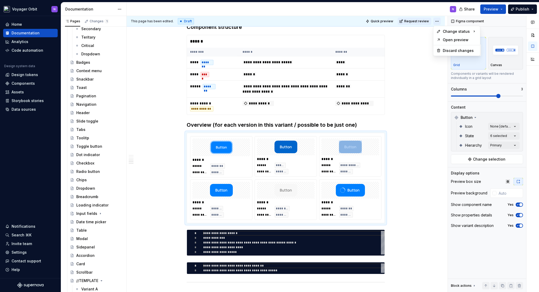
click at [434, 22] on html "Voyager Orbit N Home Documentation Analytics Code automation Design system data…" at bounding box center [269, 146] width 539 height 292
click at [423, 62] on html "Voyager Orbit N Home Documentation Analytics Code automation Design system data…" at bounding box center [269, 146] width 539 height 292
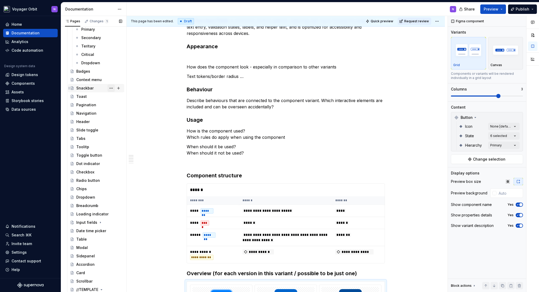
scroll to position [64, 0]
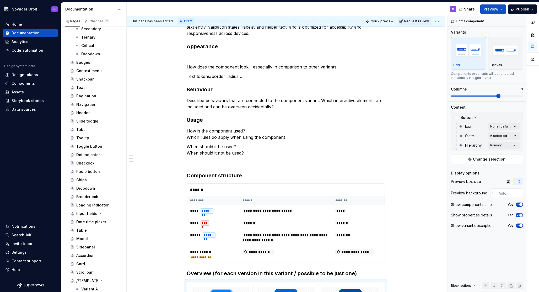
type textarea "*"
